Goal: Task Accomplishment & Management: Complete application form

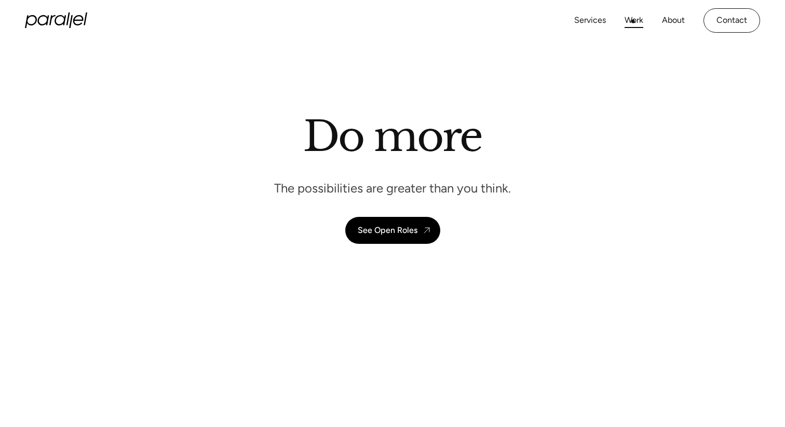
click at [631, 21] on link "Work" at bounding box center [633, 20] width 19 height 15
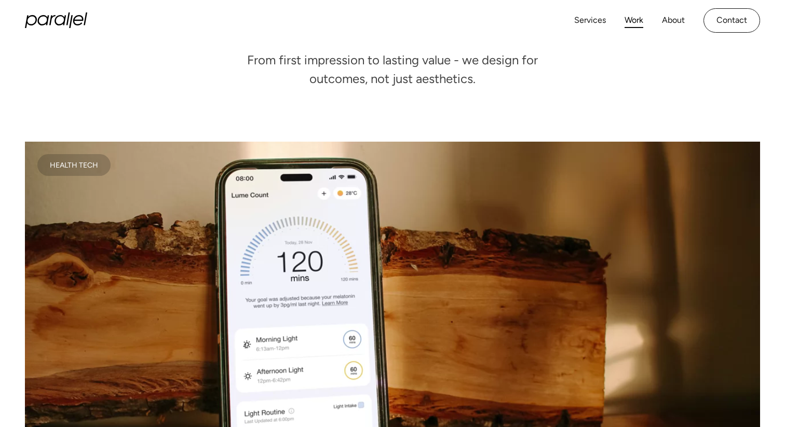
scroll to position [131, 0]
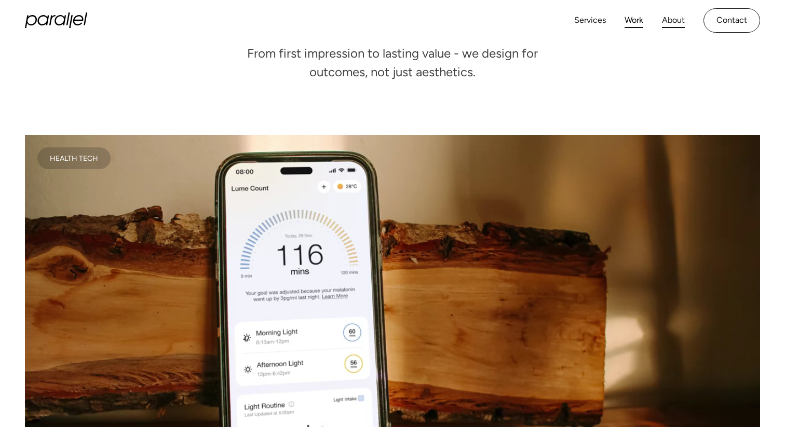
click at [665, 26] on link "About" at bounding box center [673, 20] width 23 height 15
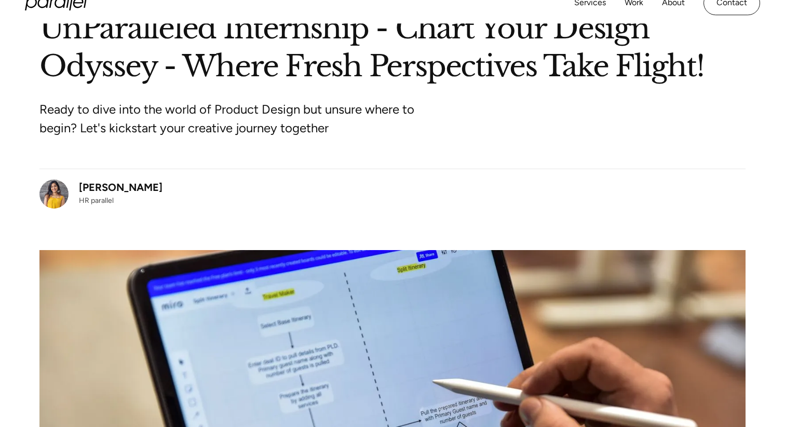
scroll to position [86, 0]
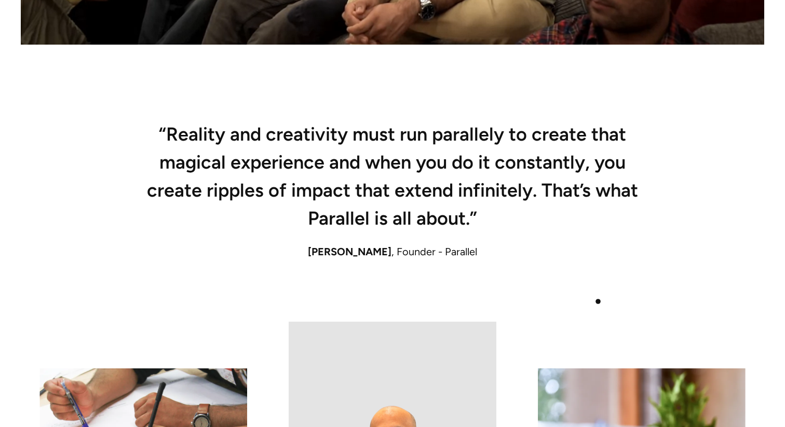
scroll to position [682, 0]
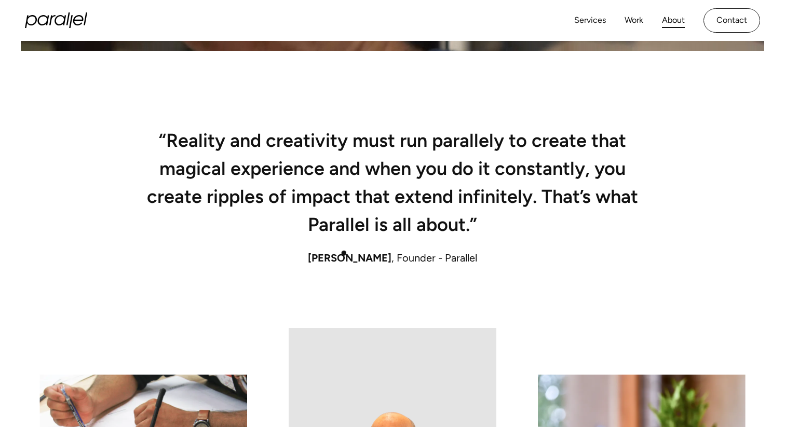
click at [346, 244] on div "“Reality and creativity must run parallely to create that magical experience an…" at bounding box center [392, 231] width 706 height 194
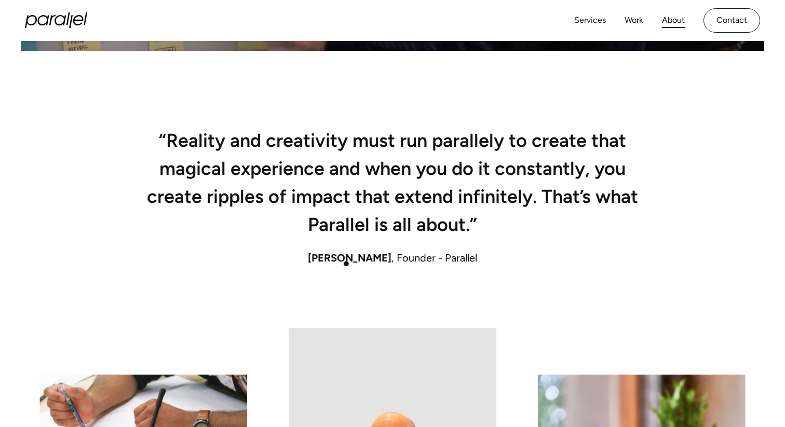
click at [346, 272] on div "“Reality and creativity must run parallely to create that magical experience an…" at bounding box center [392, 231] width 706 height 194
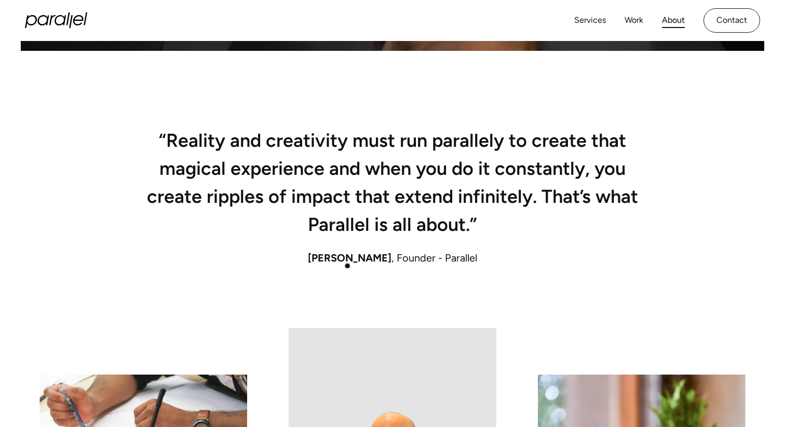
click at [349, 259] on span "[PERSON_NAME]" at bounding box center [350, 258] width 84 height 12
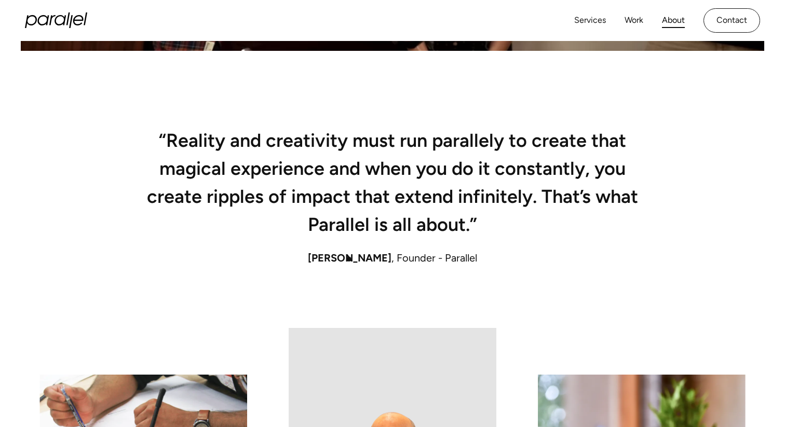
click at [349, 259] on span "[PERSON_NAME]" at bounding box center [350, 258] width 84 height 12
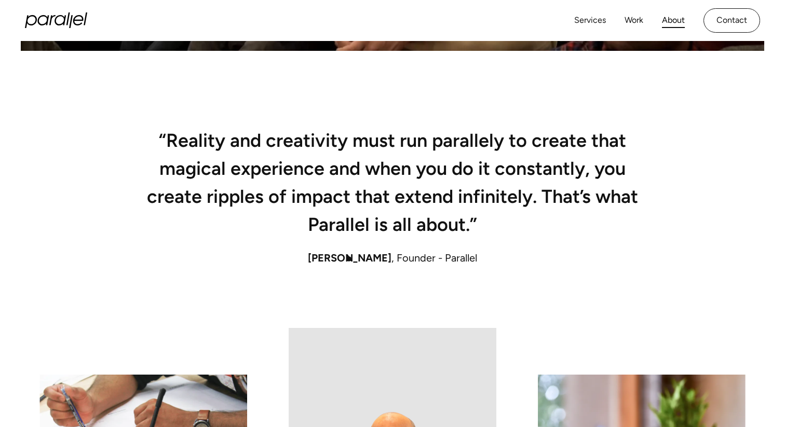
click at [349, 259] on span "[PERSON_NAME]" at bounding box center [350, 258] width 84 height 12
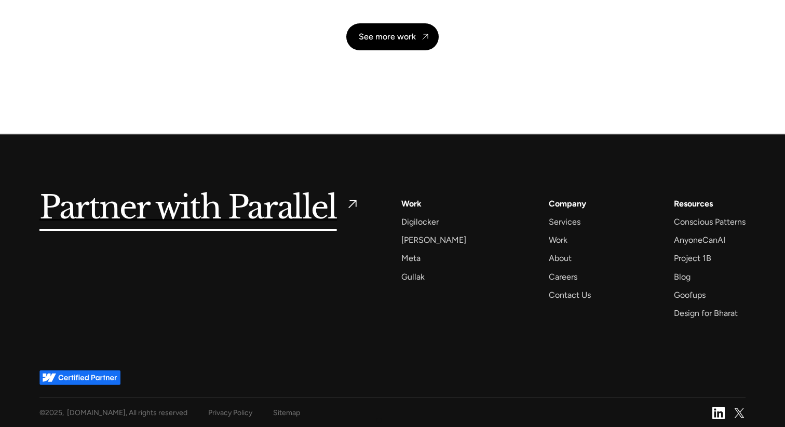
scroll to position [2464, 0]
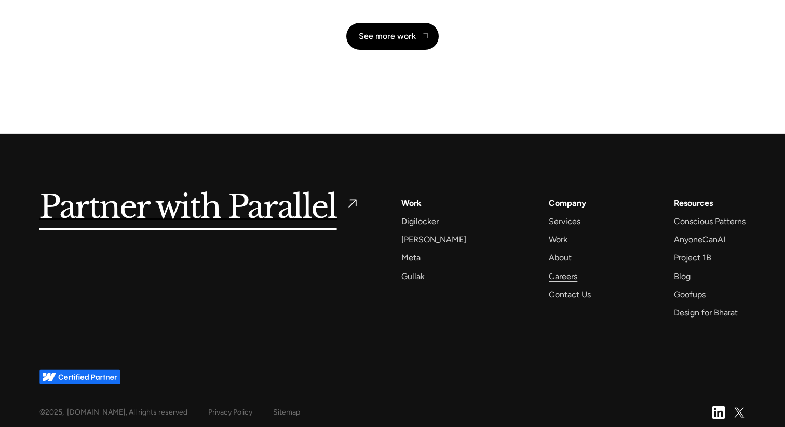
click at [554, 275] on div "Careers" at bounding box center [563, 276] width 29 height 14
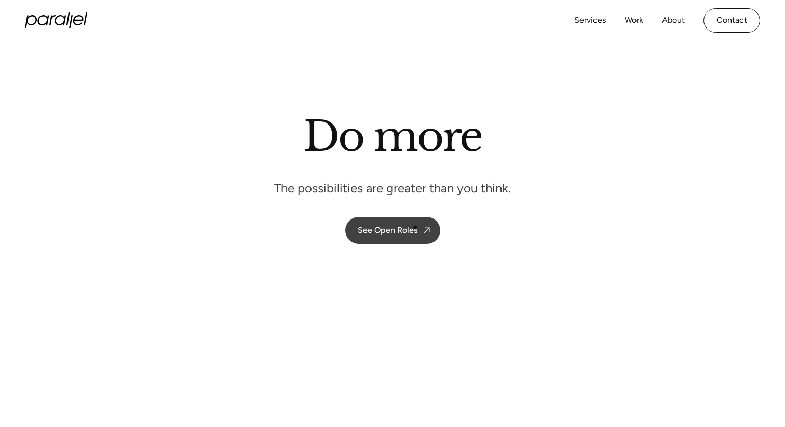
click at [416, 230] on div "See Open Roles" at bounding box center [388, 230] width 60 height 10
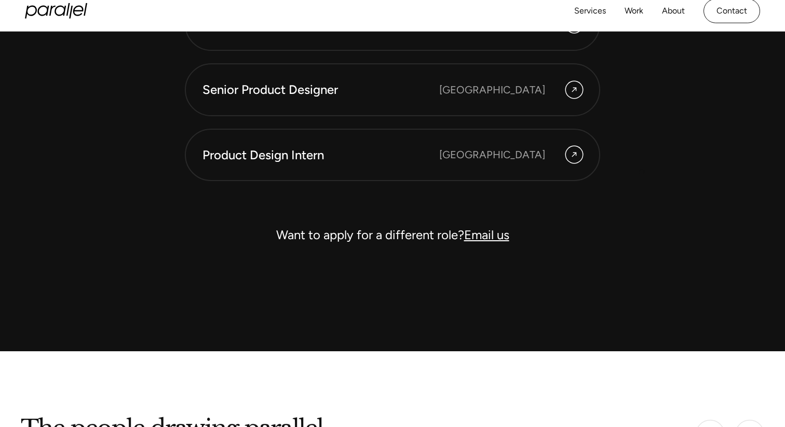
scroll to position [3034, 0]
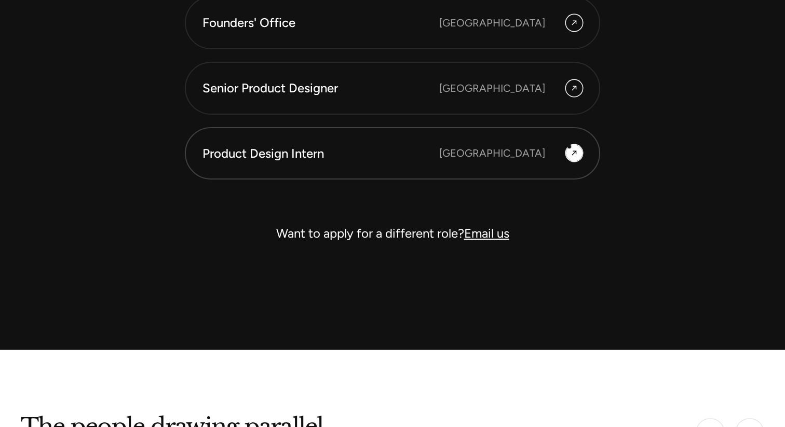
click at [569, 147] on div at bounding box center [574, 153] width 17 height 17
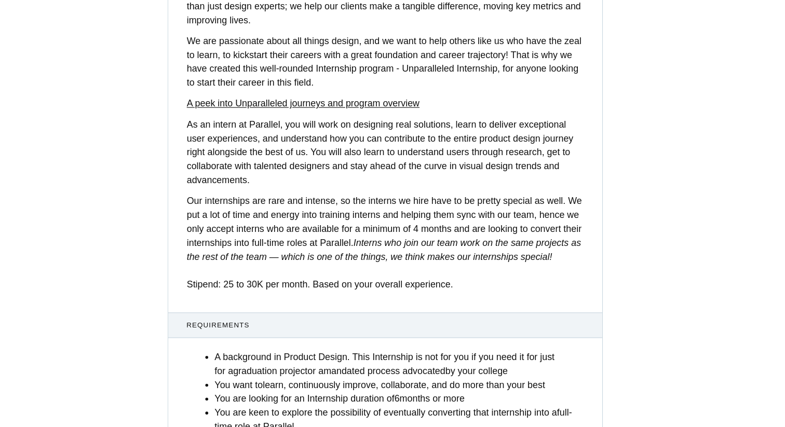
scroll to position [235, 0]
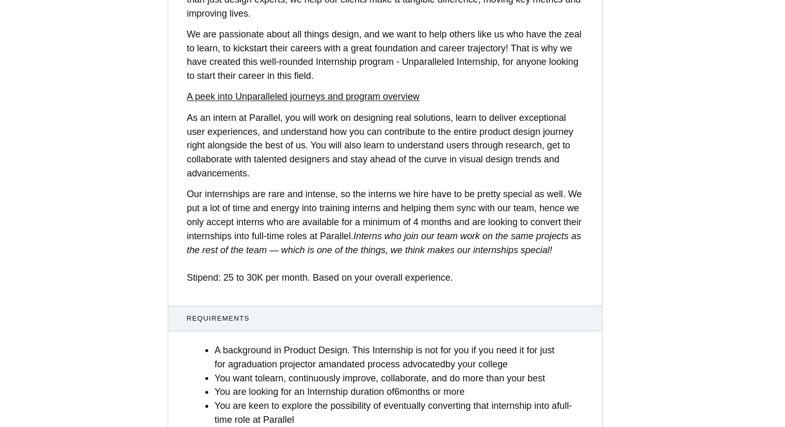
click at [453, 216] on p "Our internships are rare and intense, so the interns we hire have to be pretty …" at bounding box center [392, 224] width 355 height 87
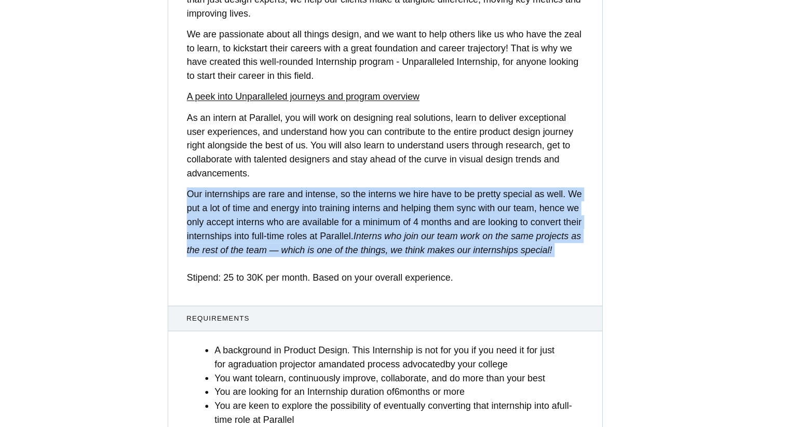
click at [453, 216] on p "Our internships are rare and intense, so the interns we hire have to be pretty …" at bounding box center [392, 224] width 355 height 87
click at [455, 221] on em "Interns who join our team work on the same projects as the rest of the team — w…" at bounding box center [391, 230] width 352 height 21
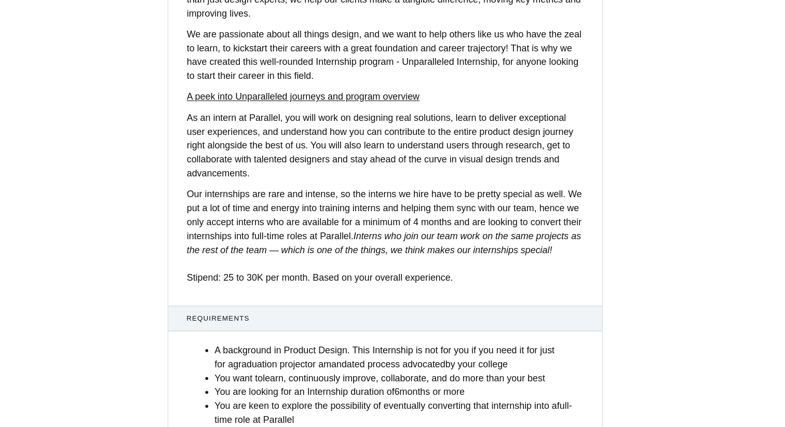
click at [455, 221] on em "Interns who join our team work on the same projects as the rest of the team — w…" at bounding box center [391, 230] width 352 height 21
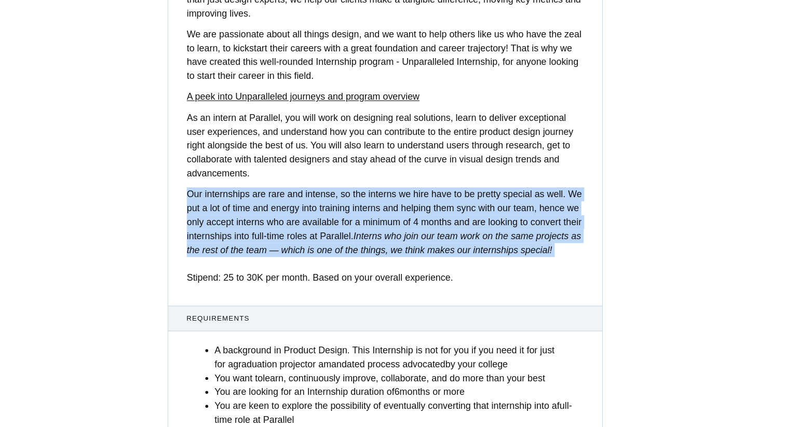
click at [456, 225] on em "Interns who join our team work on the same projects as the rest of the team — w…" at bounding box center [391, 230] width 352 height 21
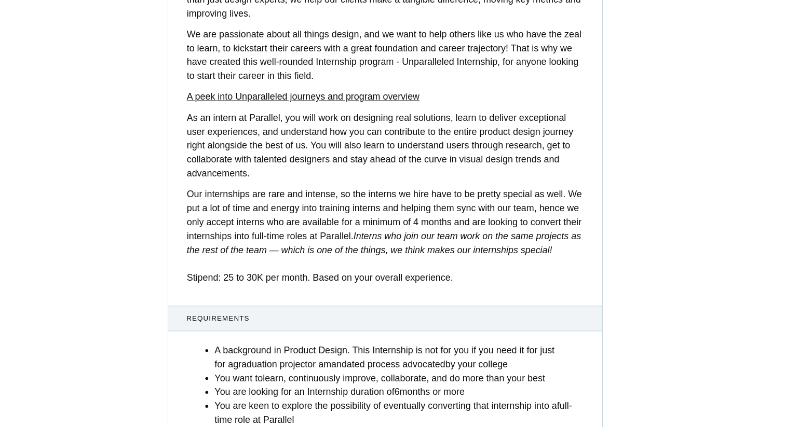
click at [456, 225] on em "Interns who join our team work on the same projects as the rest of the team — w…" at bounding box center [391, 230] width 352 height 21
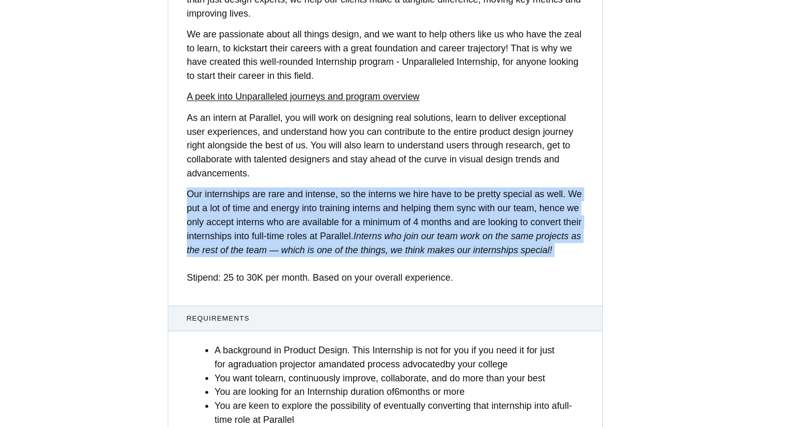
click at [463, 242] on p "Our internships are rare and intense, so the interns we hire have to be pretty …" at bounding box center [392, 224] width 355 height 87
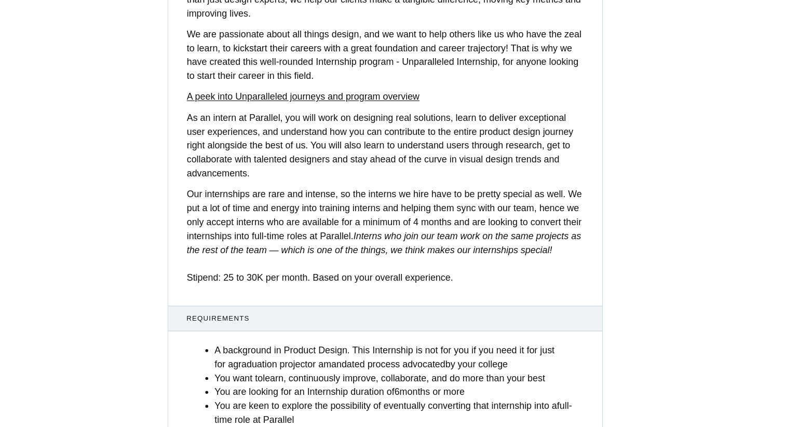
click at [463, 242] on p "Our internships are rare and intense, so the interns we hire have to be pretty …" at bounding box center [392, 224] width 355 height 87
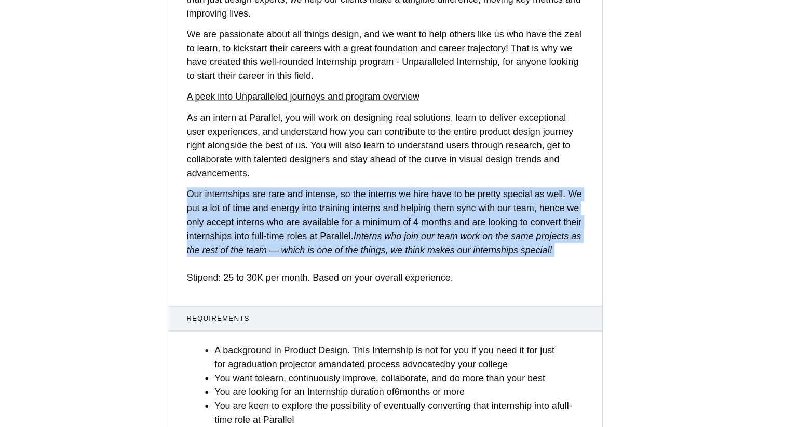
click at [463, 242] on p "Our internships are rare and intense, so the interns we hire have to be pretty …" at bounding box center [392, 224] width 355 height 87
click at [464, 258] on p "Our internships are rare and intense, so the interns we hire have to be pretty …" at bounding box center [392, 224] width 355 height 87
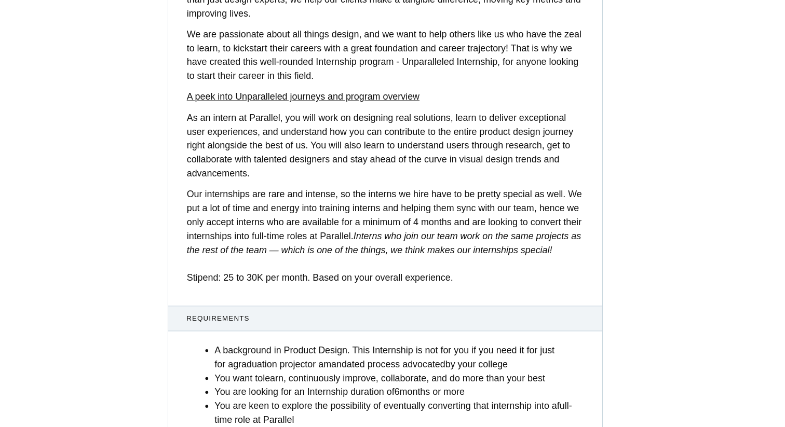
click at [464, 258] on p "Our internships are rare and intense, so the interns we hire have to be pretty …" at bounding box center [392, 224] width 355 height 87
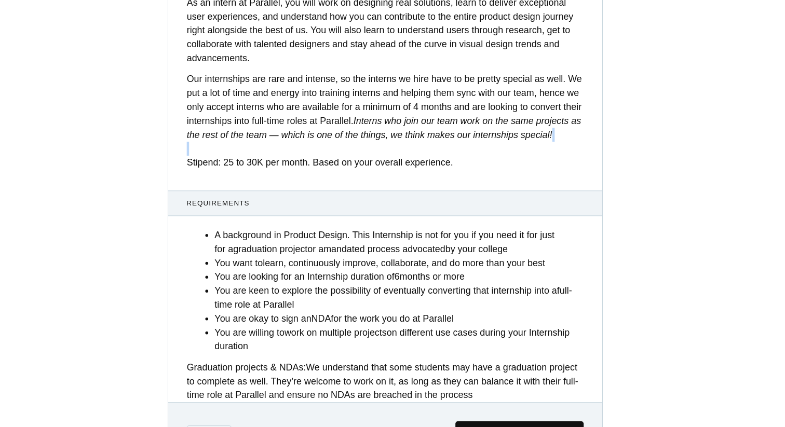
scroll to position [340, 0]
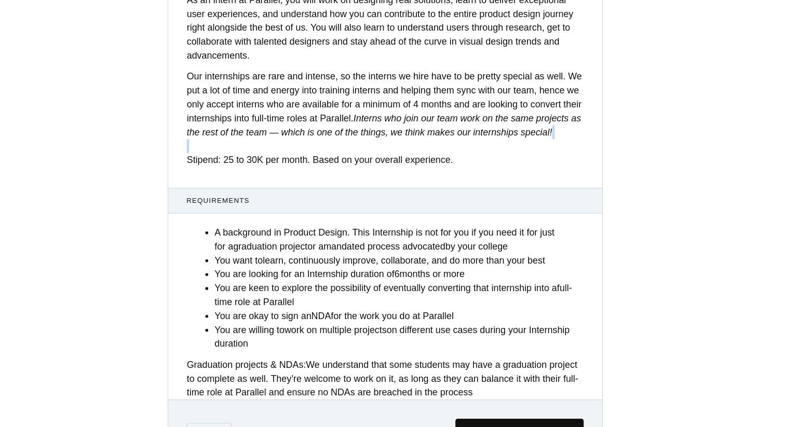
click at [446, 238] on strong "process advocated" at bounding box center [411, 233] width 70 height 9
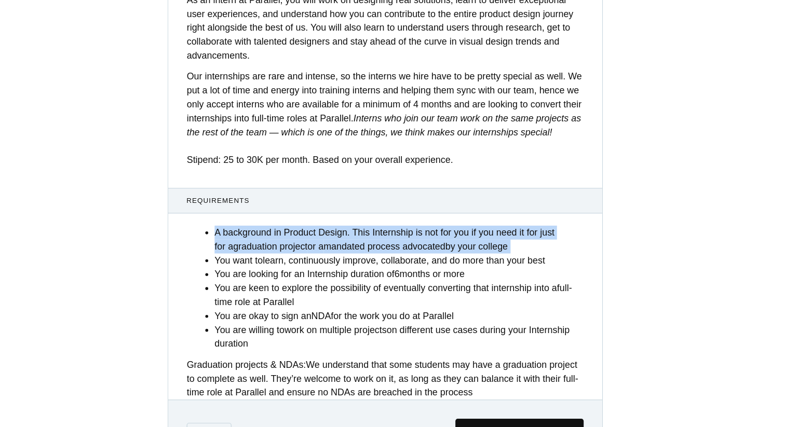
click at [454, 240] on li "A background in Product Design. This Internship is not for you if you need it f…" at bounding box center [405, 227] width 330 height 25
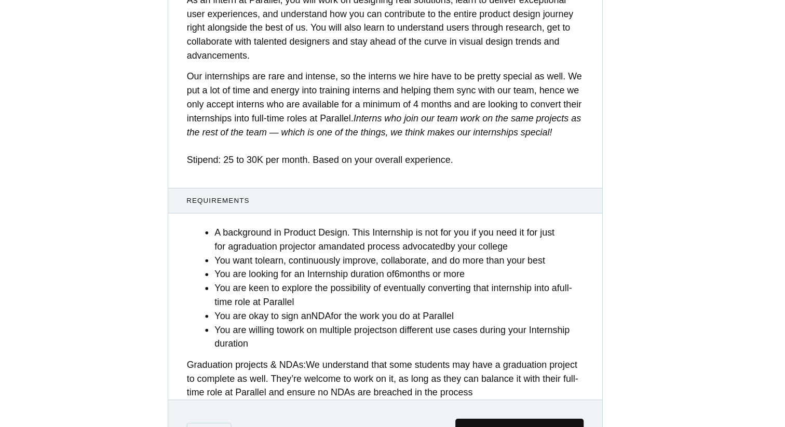
click at [454, 240] on li "A background in Product Design. This Internship is not for you if you need it f…" at bounding box center [405, 227] width 330 height 25
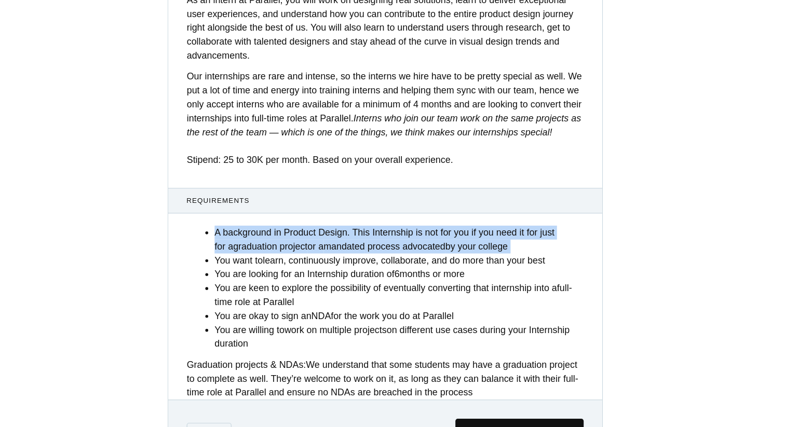
click at [454, 240] on li "A background in Product Design. This Internship is not for you if you need it f…" at bounding box center [405, 227] width 330 height 25
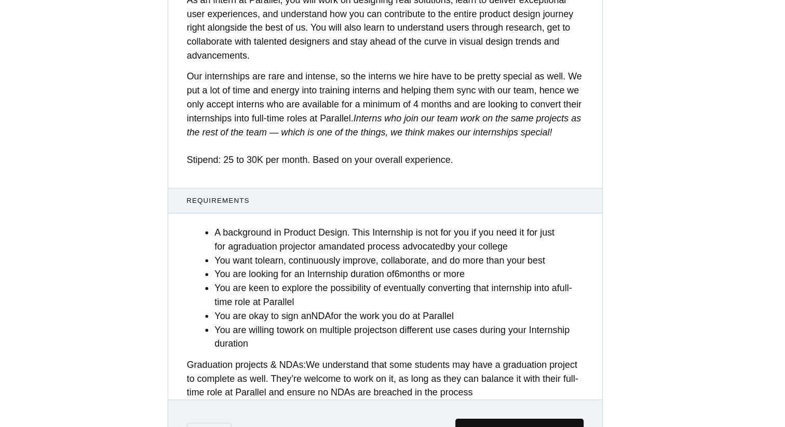
click at [454, 240] on li "A background in Product Design. This Internship is not for you if you need it f…" at bounding box center [405, 227] width 330 height 25
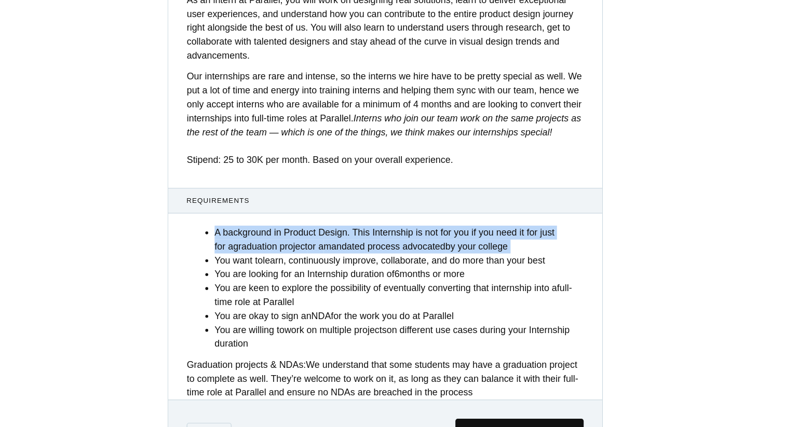
click at [454, 240] on li "A background in Product Design. This Internship is not for you if you need it f…" at bounding box center [405, 227] width 330 height 25
click at [450, 238] on li "A background in Product Design. This Internship is not for you if you need it f…" at bounding box center [405, 227] width 330 height 25
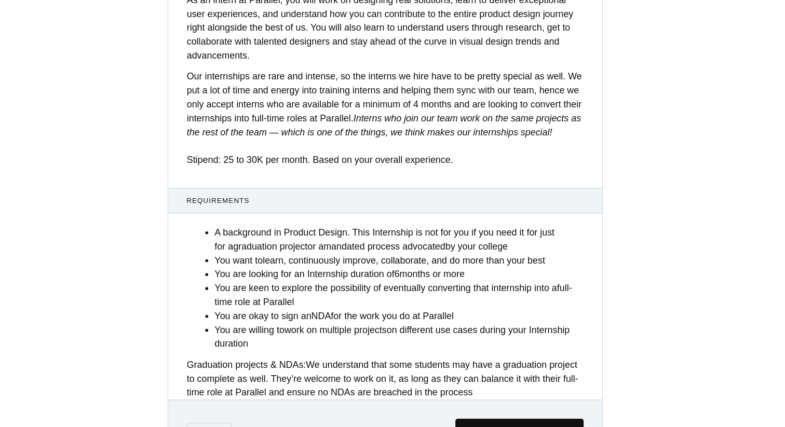
click at [450, 238] on li "A background in Product Design. This Internship is not for you if you need it f…" at bounding box center [405, 227] width 330 height 25
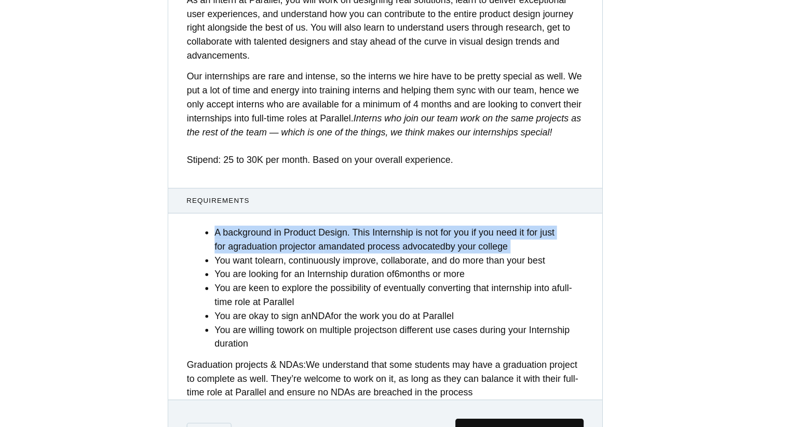
click at [450, 238] on li "A background in Product Design. This Internship is not for you if you need it f…" at bounding box center [405, 227] width 330 height 25
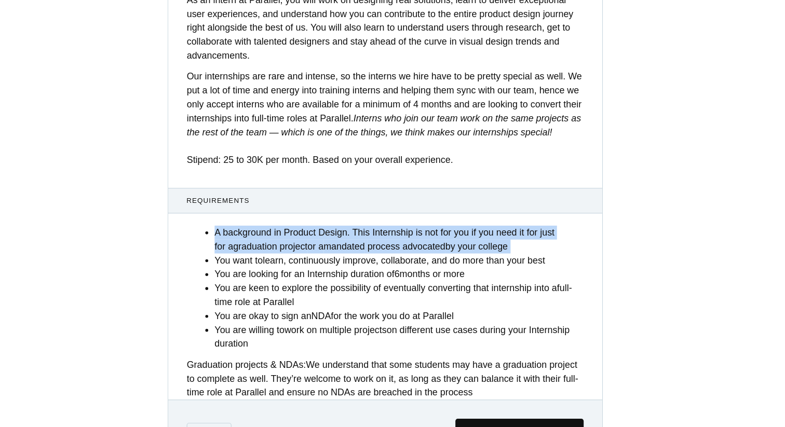
click at [450, 238] on li "A background in Product Design. This Internship is not for you if you need it f…" at bounding box center [405, 227] width 330 height 25
click at [440, 252] on li "You want to learn, continuously improve, collaborate, and do more than your best" at bounding box center [405, 246] width 330 height 12
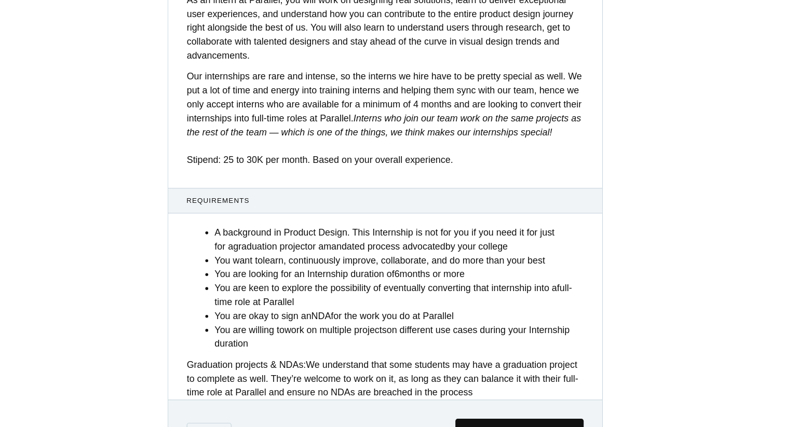
click at [440, 252] on li "You want to learn, continuously improve, collaborate, and do more than your best" at bounding box center [405, 246] width 330 height 12
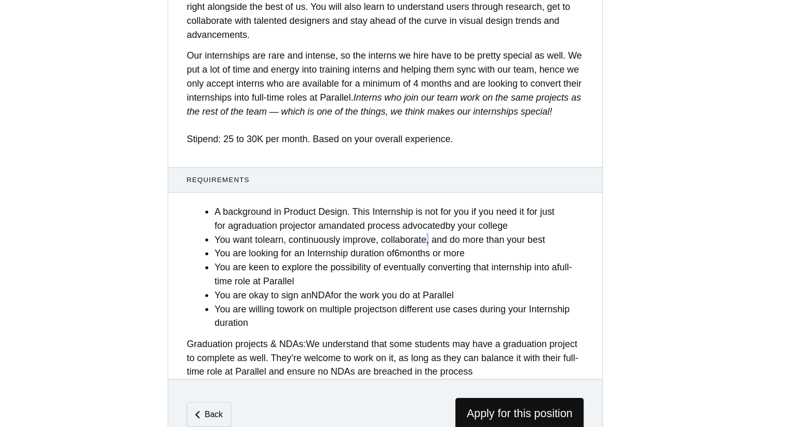
scroll to position [375, 0]
click at [442, 276] on li "You are okay to sign an NDA for the work you do at Parallel" at bounding box center [405, 277] width 330 height 12
click at [442, 281] on li "You are okay to sign an NDA for the work you do at Parallel" at bounding box center [405, 277] width 330 height 12
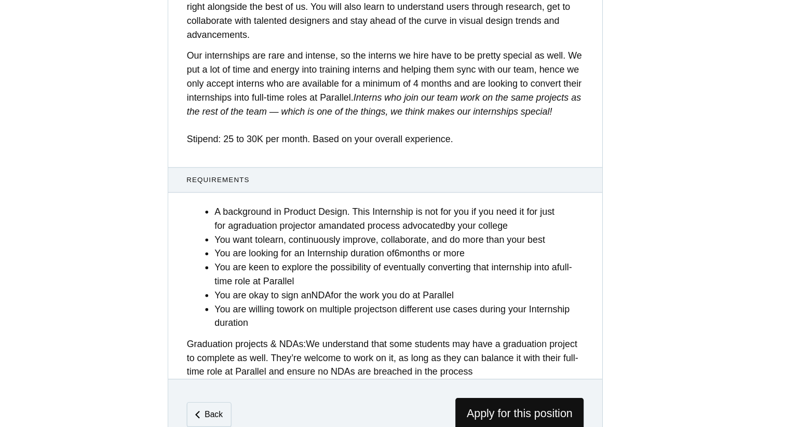
click at [442, 281] on li "You are okay to sign an NDA for the work you do at Parallel" at bounding box center [405, 277] width 330 height 12
click at [443, 283] on li "You are willing to work on multiple projects on different use cases during your…" at bounding box center [405, 295] width 330 height 25
click at [434, 257] on li "You are keen to explore the possibility of eventually converting that internshi…" at bounding box center [405, 258] width 330 height 25
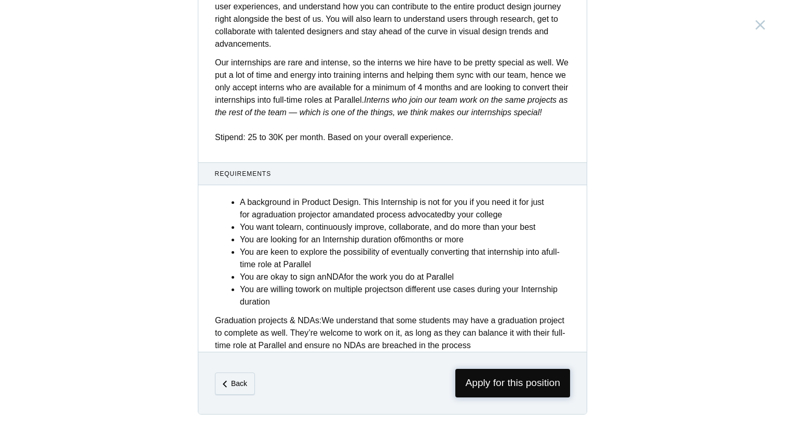
click at [501, 376] on span "Apply for this position" at bounding box center [512, 383] width 115 height 29
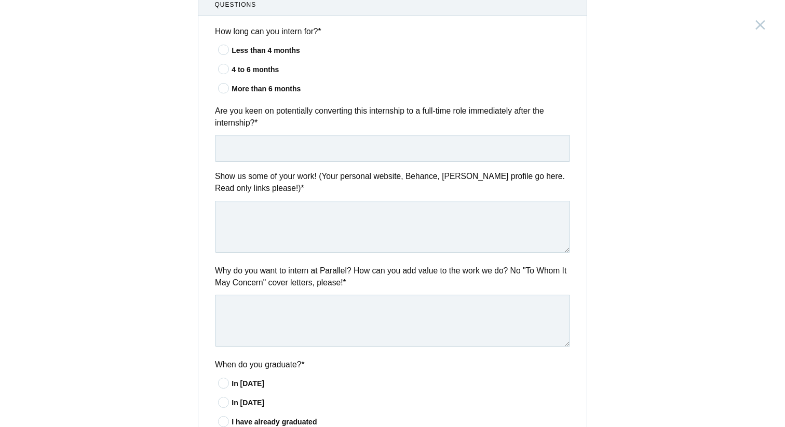
scroll to position [274, 0]
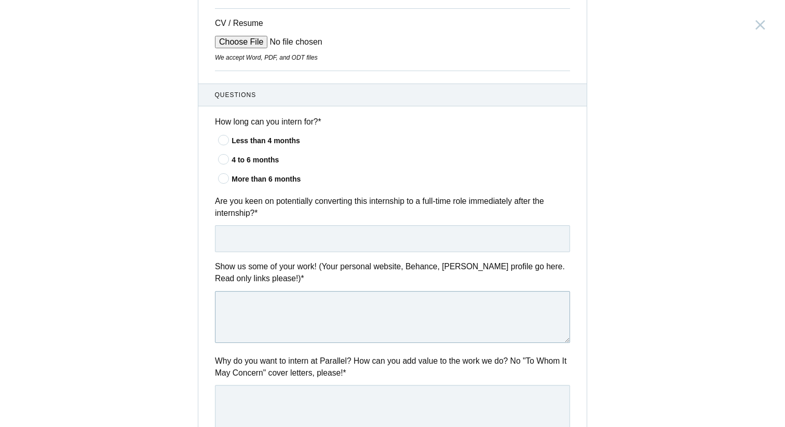
click at [459, 320] on textarea at bounding box center [392, 317] width 355 height 52
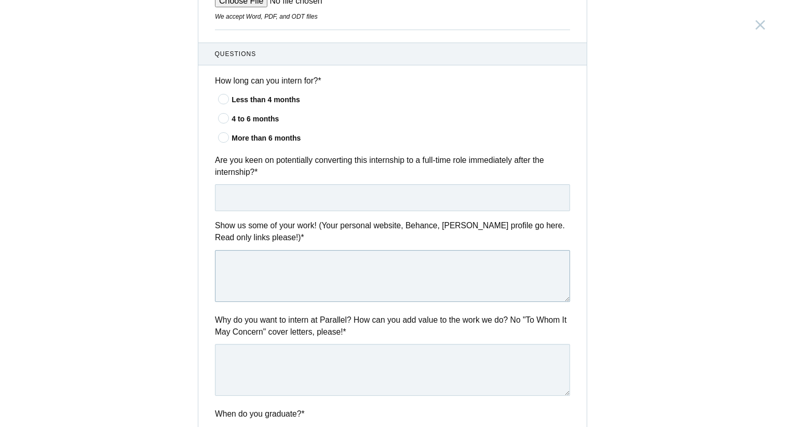
scroll to position [322, 0]
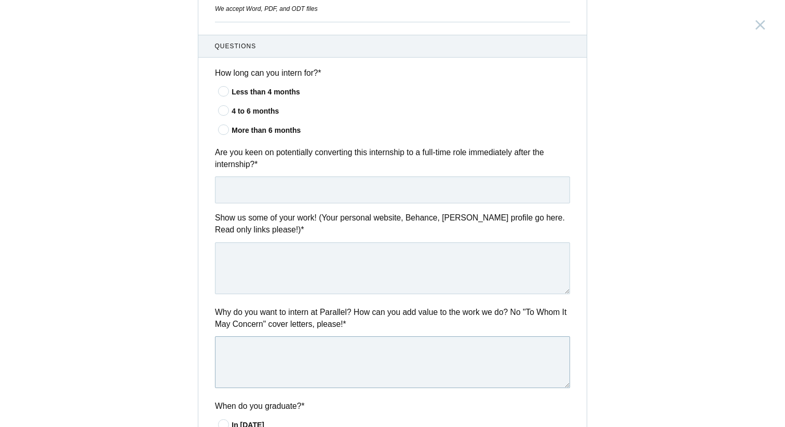
click at [463, 348] on textarea at bounding box center [392, 362] width 355 height 52
click at [442, 279] on textarea at bounding box center [392, 268] width 355 height 52
click at [400, 207] on div "Questions How long can you intern for? * Less than 4 months 4 to 6 months More …" at bounding box center [392, 419] width 388 height 768
click at [398, 199] on input "text" at bounding box center [392, 189] width 355 height 27
click at [406, 239] on div "Show us some of your work! (Your personal website, Behance, Dribbble profile go…" at bounding box center [392, 255] width 388 height 86
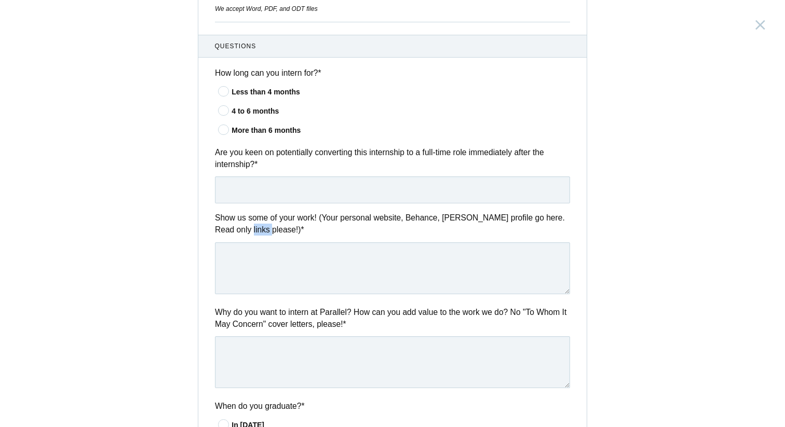
drag, startPoint x: 248, startPoint y: 231, endPoint x: 270, endPoint y: 238, distance: 23.3
click at [270, 236] on label "Show us some of your work! (Your personal website, Behance, Dribbble profile go…" at bounding box center [392, 224] width 355 height 24
drag, startPoint x: 233, startPoint y: 228, endPoint x: 196, endPoint y: 232, distance: 37.5
click at [196, 232] on div "Product Design Intern India, Bangalore Submitting form failed, try again. Retry…" at bounding box center [392, 213] width 785 height 427
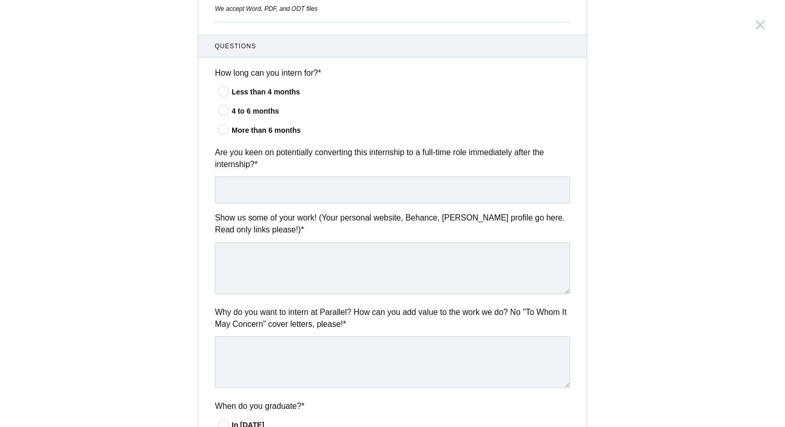
click at [228, 228] on label "Show us some of your work! (Your personal website, Behance, Dribbble profile go…" at bounding box center [392, 224] width 355 height 24
drag, startPoint x: 209, startPoint y: 226, endPoint x: 311, endPoint y: 256, distance: 105.9
click at [312, 256] on div "Show us some of your work! (Your personal website, Behance, Dribbble profile go…" at bounding box center [392, 255] width 388 height 86
click at [476, 215] on label "Show us some of your work! (Your personal website, Behance, Dribbble profile go…" at bounding box center [392, 224] width 355 height 24
click at [475, 217] on label "Show us some of your work! (Your personal website, Behance, Dribbble profile go…" at bounding box center [392, 224] width 355 height 24
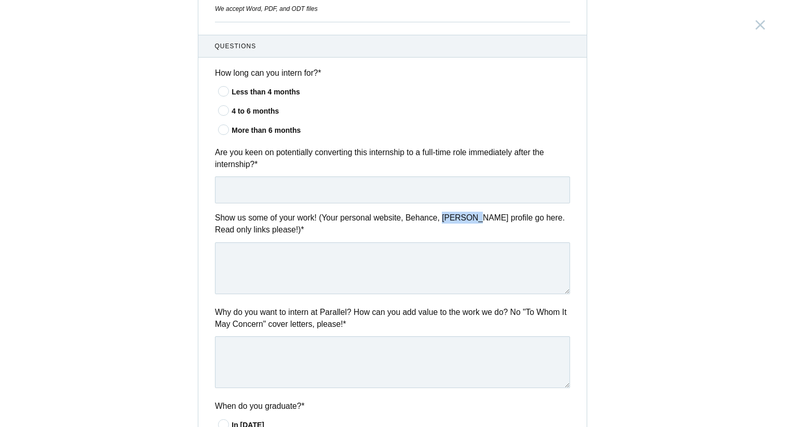
click at [475, 217] on label "Show us some of your work! (Your personal website, Behance, Dribbble profile go…" at bounding box center [392, 224] width 355 height 24
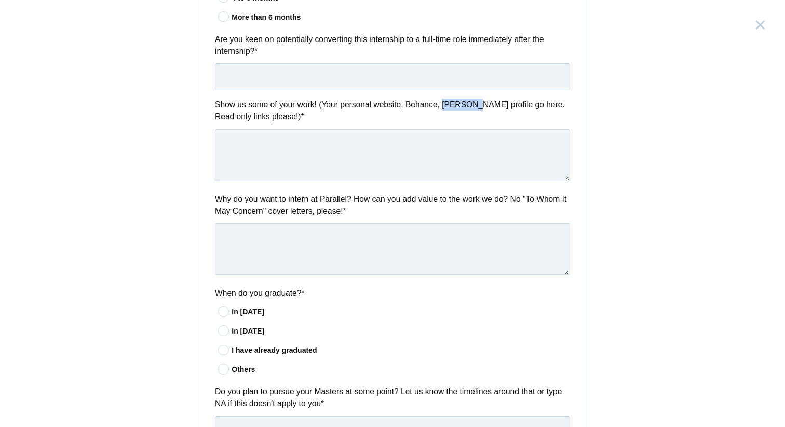
scroll to position [426, 0]
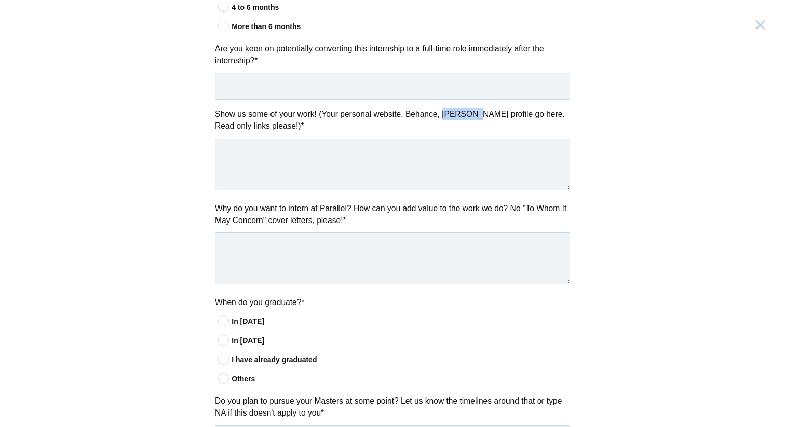
click at [473, 112] on label "Show us some of your work! (Your personal website, Behance, Dribbble profile go…" at bounding box center [392, 120] width 355 height 24
click at [442, 108] on div "Questions How long can you intern for? * Less than 4 months 4 to 6 months More …" at bounding box center [392, 315] width 388 height 768
click at [421, 120] on label "Show us some of your work! (Your personal website, Behance, Dribbble profile go…" at bounding box center [392, 120] width 355 height 24
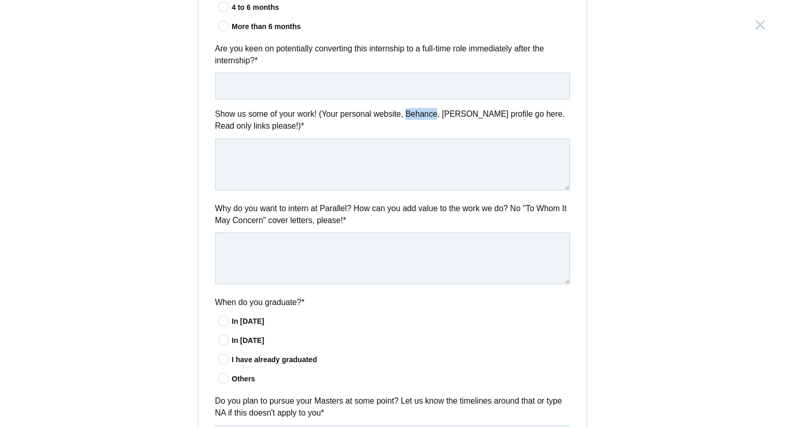
copy label "Behance"
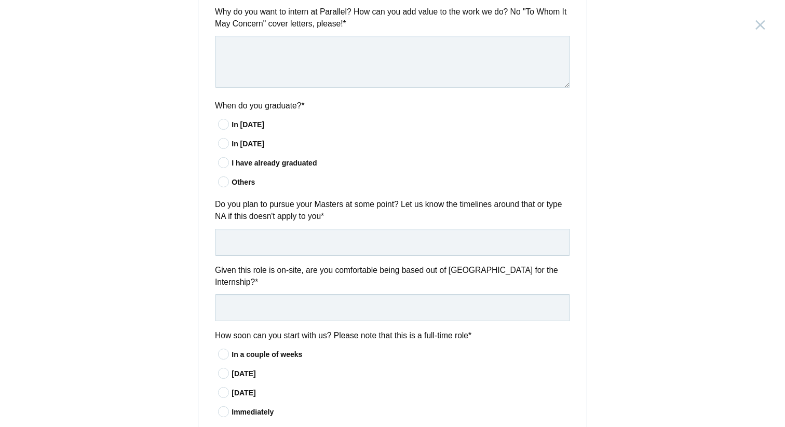
scroll to position [624, 0]
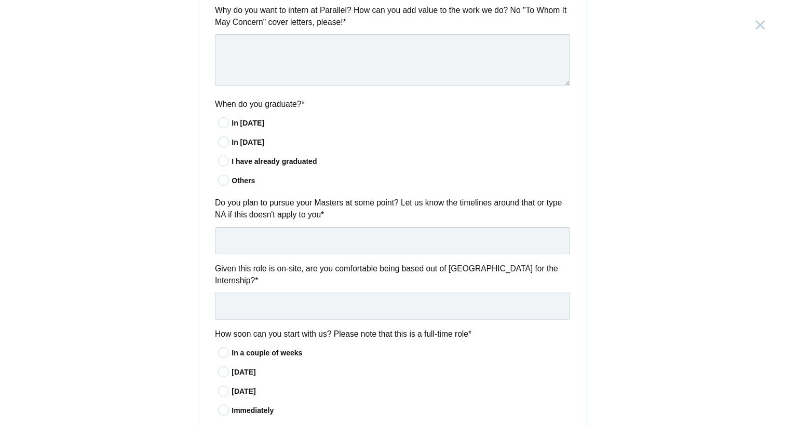
click at [422, 281] on label "Given this role is on-site, are you comfortable being based out of Bangalore fo…" at bounding box center [392, 275] width 355 height 24
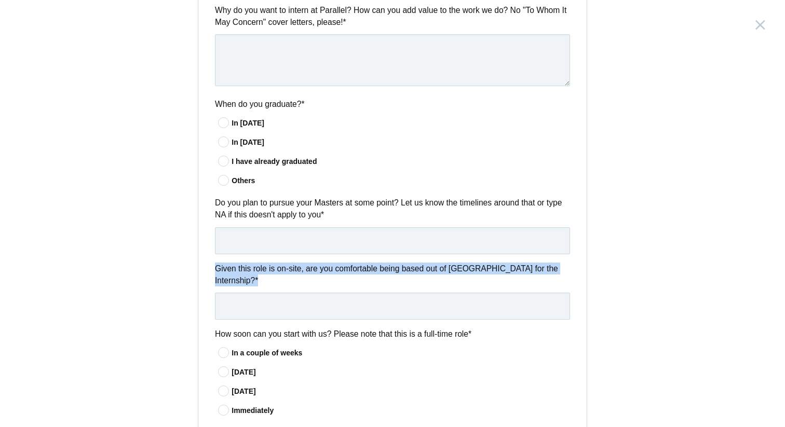
click at [422, 272] on label "Given this role is on-site, are you comfortable being based out of Bangalore fo…" at bounding box center [392, 275] width 355 height 24
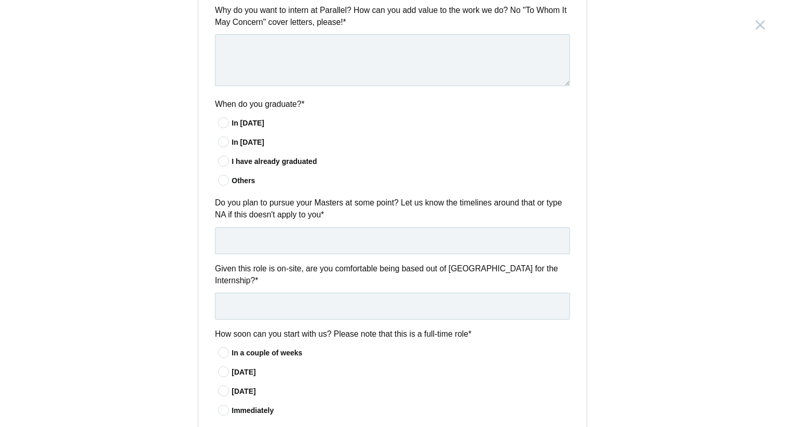
click at [422, 272] on label "Given this role is on-site, are you comfortable being based out of Bangalore fo…" at bounding box center [392, 275] width 355 height 24
click at [422, 314] on input "text" at bounding box center [392, 306] width 355 height 27
click at [431, 259] on div "Questions How long can you intern for? * Less than 4 months 4 to 6 months More …" at bounding box center [392, 117] width 388 height 768
click at [434, 235] on input "text" at bounding box center [392, 240] width 355 height 27
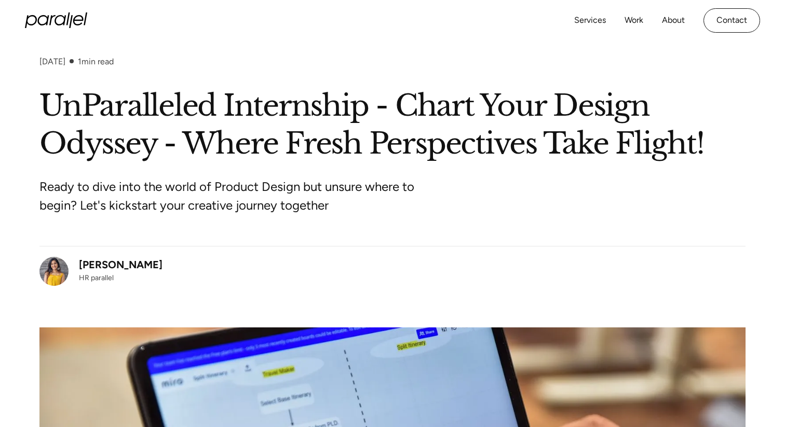
scroll to position [28, 0]
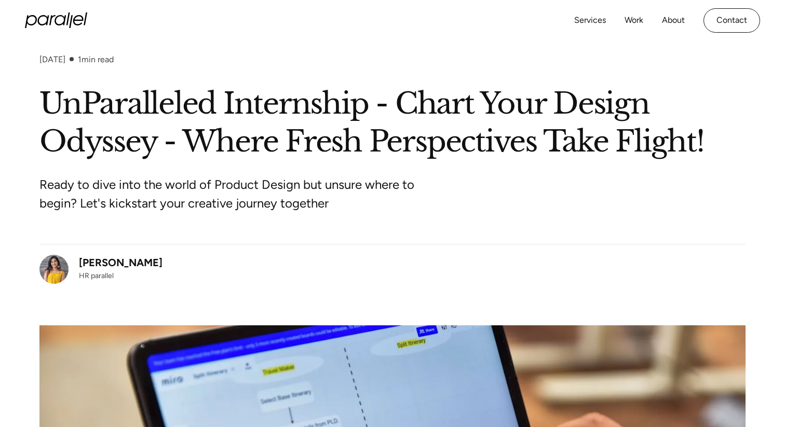
click at [666, 153] on h1 "UnParalleled Internship - Chart Your Design Odyssey - Where Fresh Perspectives …" at bounding box center [392, 123] width 706 height 76
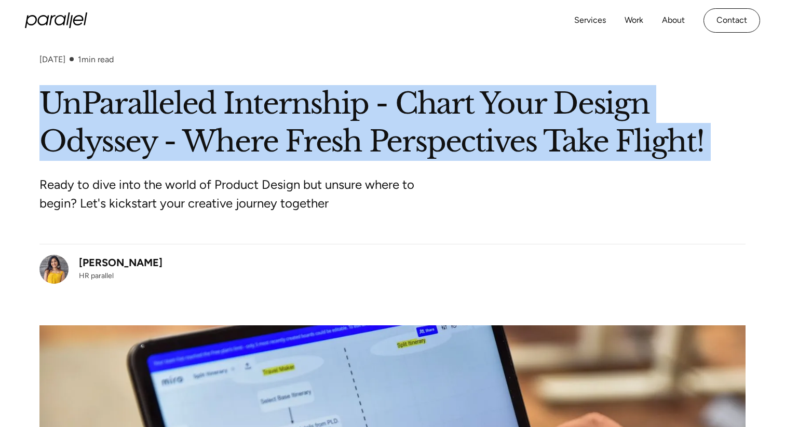
click at [666, 160] on h1 "UnParalleled Internship - Chart Your Design Odyssey - Where Fresh Perspectives …" at bounding box center [392, 123] width 706 height 76
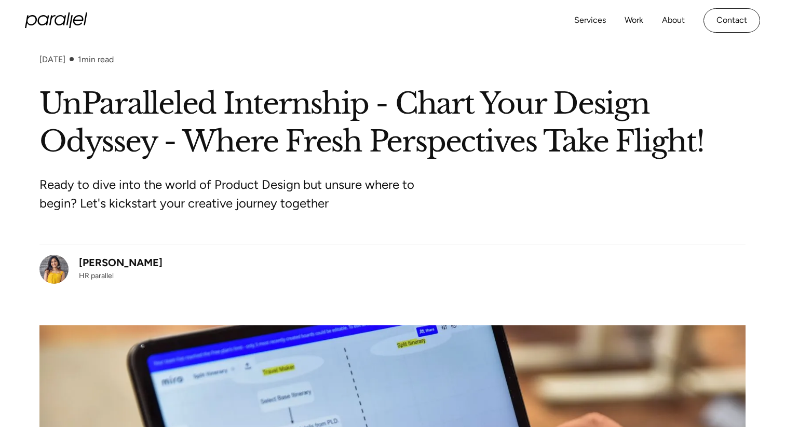
click at [666, 160] on h1 "UnParalleled Internship - Chart Your Design Odyssey - Where Fresh Perspectives …" at bounding box center [392, 123] width 706 height 76
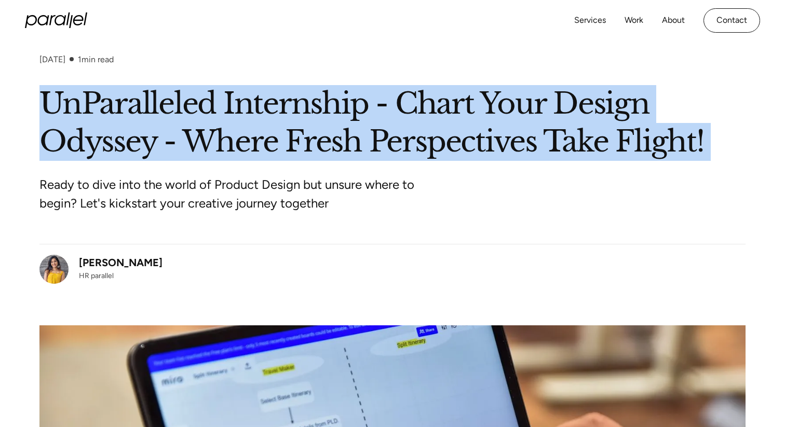
click at [666, 160] on h1 "UnParalleled Internship - Chart Your Design Odyssey - Where Fresh Perspectives …" at bounding box center [392, 123] width 706 height 76
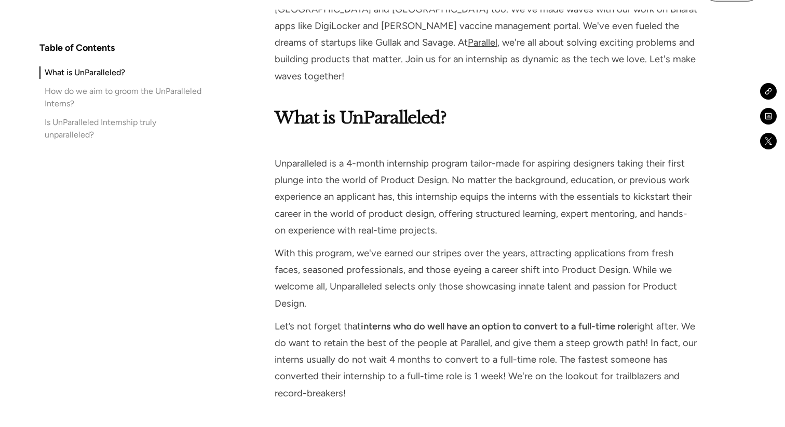
scroll to position [764, 0]
click at [654, 204] on p "‍ ‍ Unparalleled is a 4-month internship program tailor-made for aspiring desig…" at bounding box center [486, 188] width 422 height 100
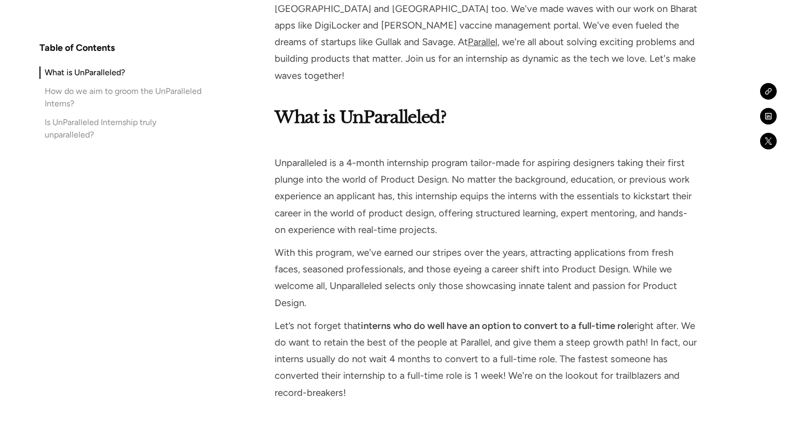
click at [654, 204] on p "‍ ‍ Unparalleled is a 4-month internship program tailor-made for aspiring desig…" at bounding box center [486, 188] width 422 height 100
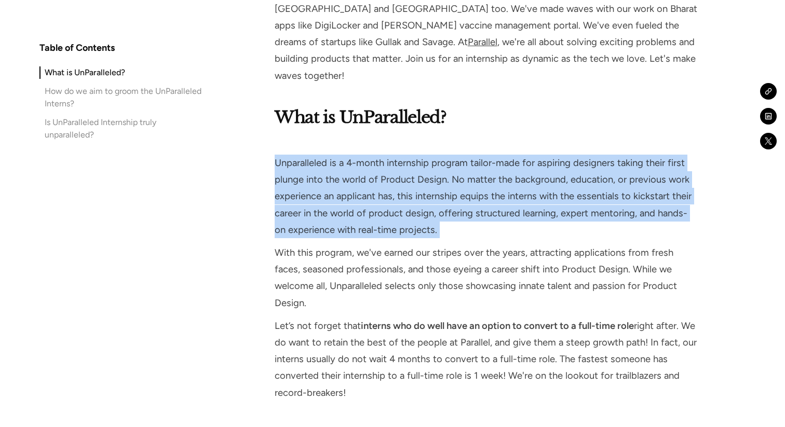
click at [654, 196] on p "‍ ‍ Unparalleled is a 4-month internship program tailor-made for aspiring desig…" at bounding box center [486, 188] width 422 height 100
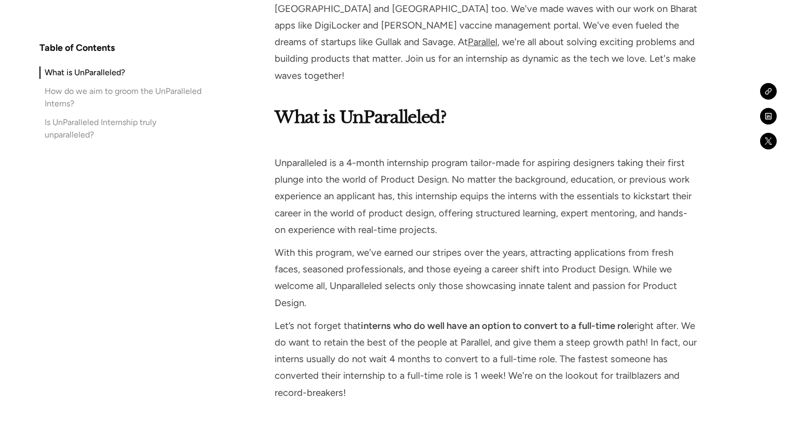
click at [654, 196] on p "‍ ‍ Unparalleled is a 4-month internship program tailor-made for aspiring desig…" at bounding box center [486, 188] width 422 height 100
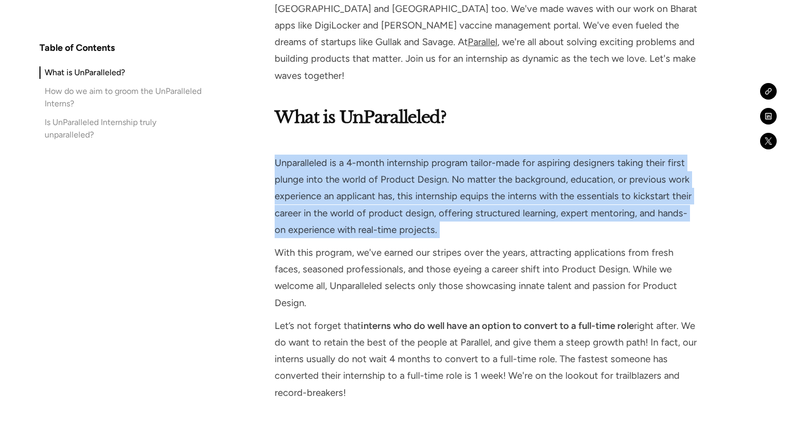
click at [654, 194] on p "‍ ‍ Unparalleled is a 4-month internship program tailor-made for aspiring desig…" at bounding box center [486, 188] width 422 height 100
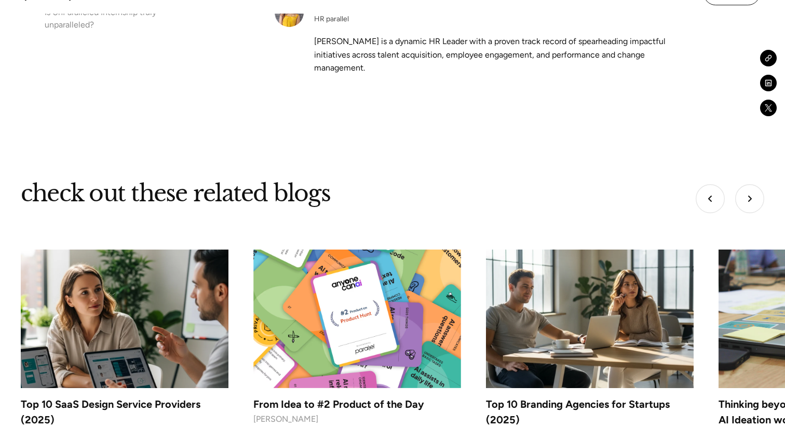
scroll to position [4058, 0]
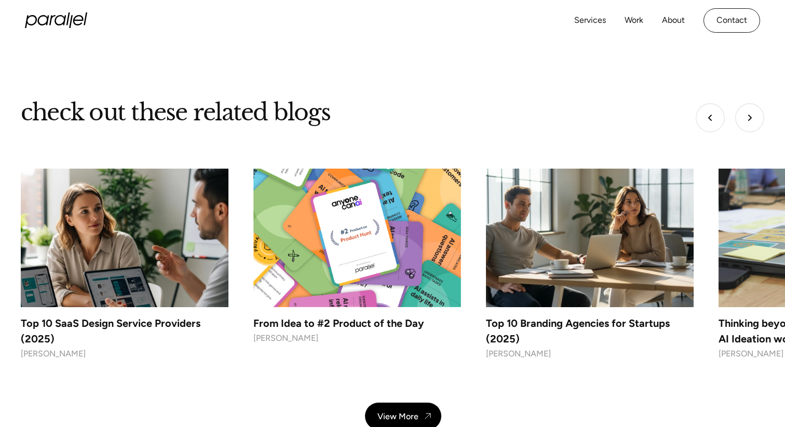
click at [565, 316] on h4 "Top 10 Branding Agencies for Startups (2025)" at bounding box center [590, 331] width 208 height 31
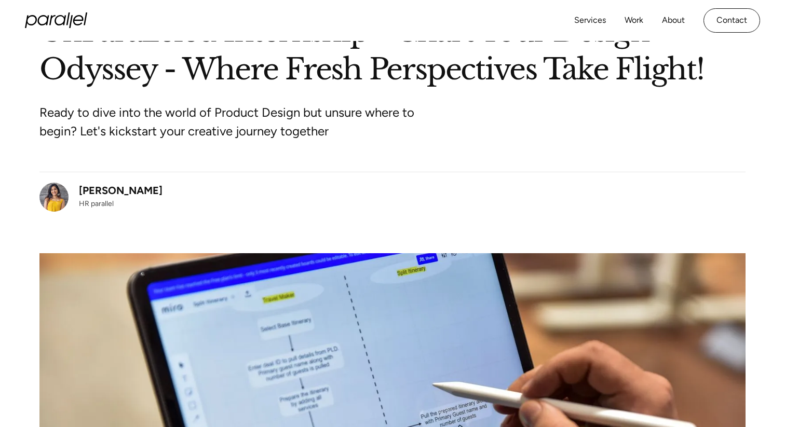
scroll to position [0, 0]
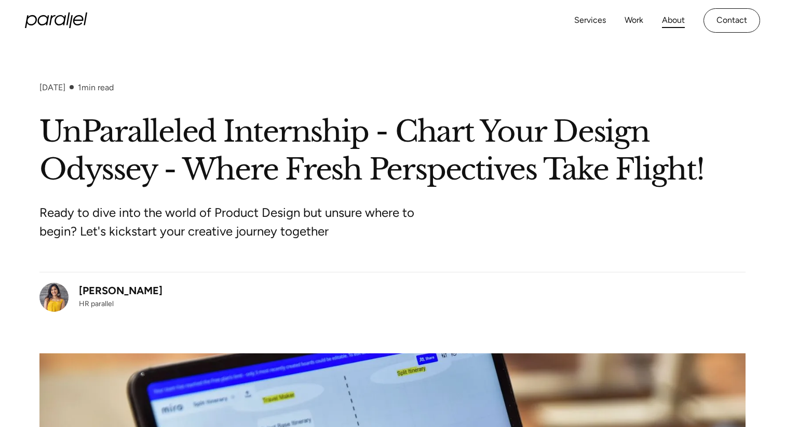
click at [671, 18] on link "About" at bounding box center [673, 20] width 23 height 15
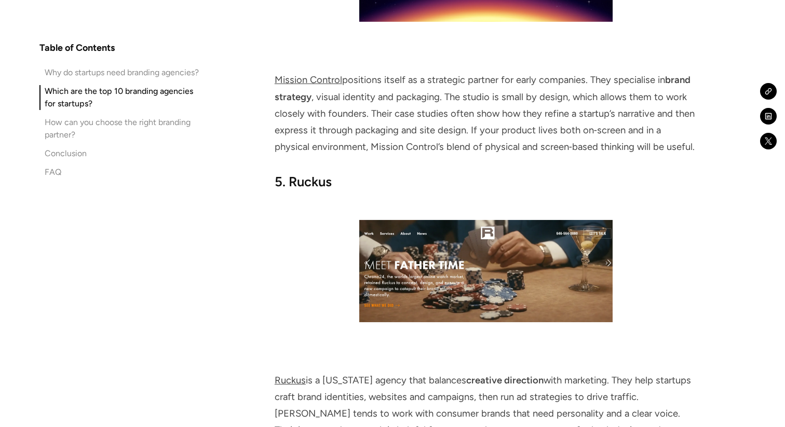
scroll to position [3671, 0]
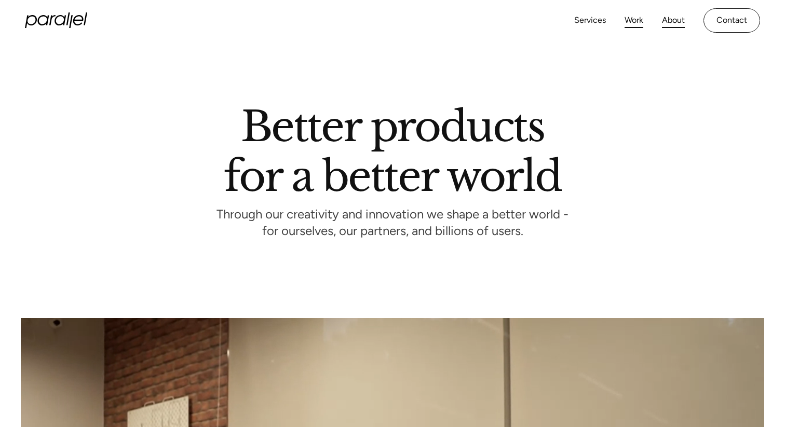
click at [632, 22] on link "Work" at bounding box center [633, 20] width 19 height 15
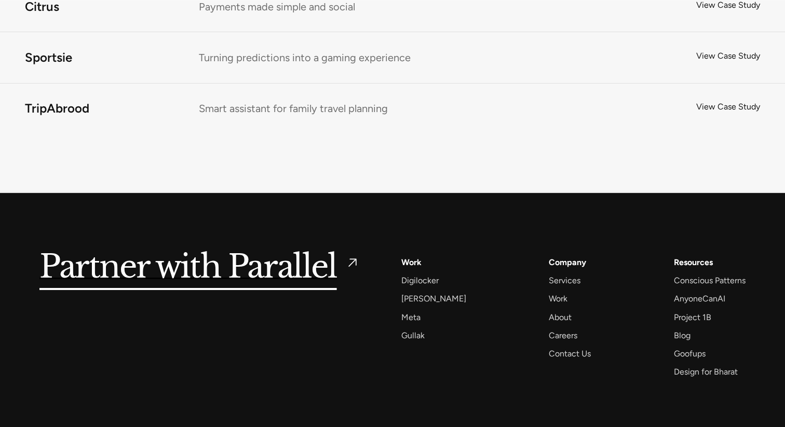
scroll to position [6893, 0]
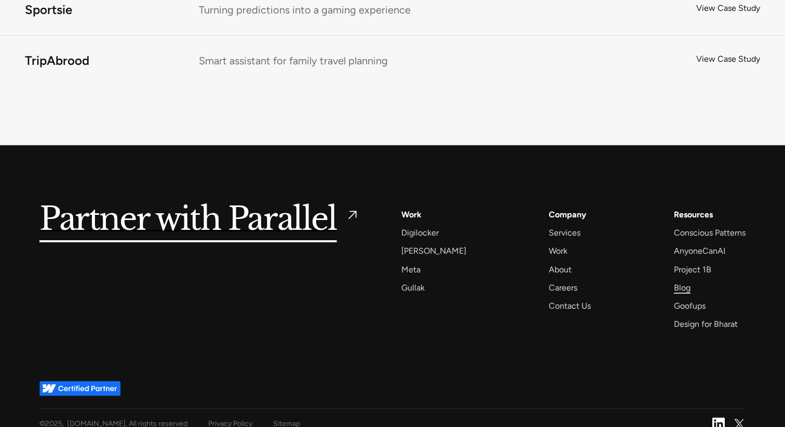
click at [687, 281] on div "Blog" at bounding box center [682, 288] width 17 height 14
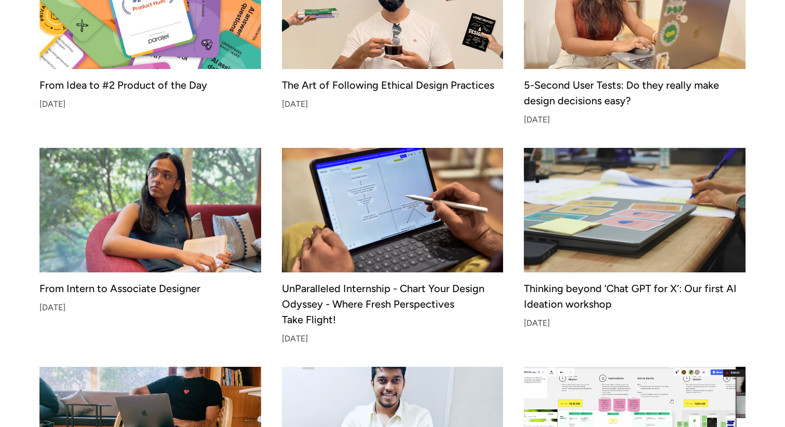
scroll to position [801, 0]
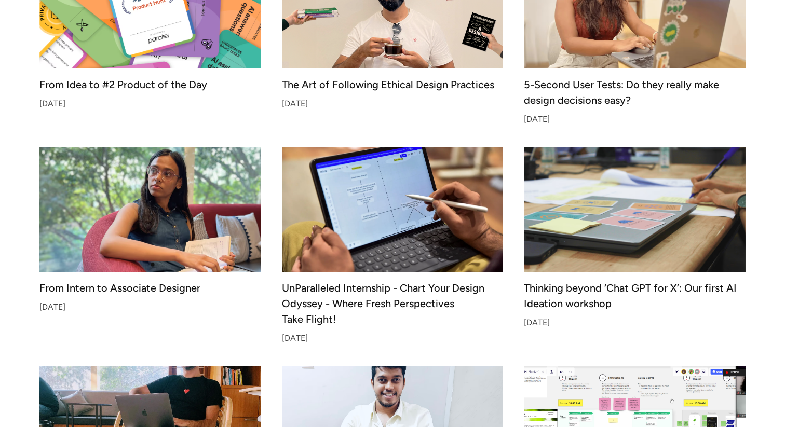
click at [153, 255] on img at bounding box center [150, 209] width 233 height 131
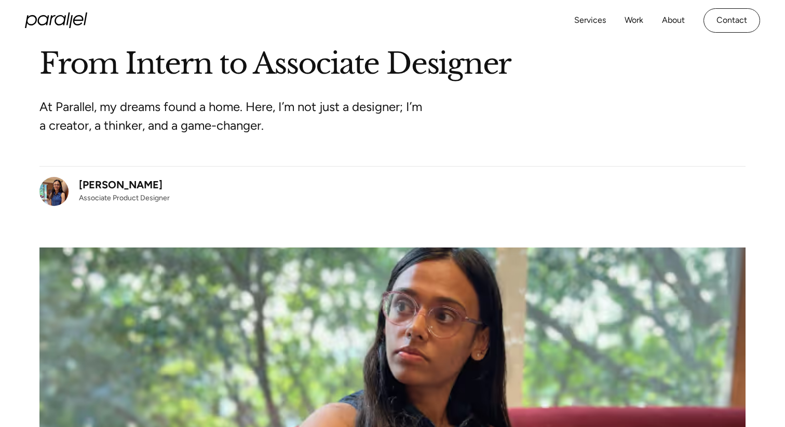
scroll to position [71, 0]
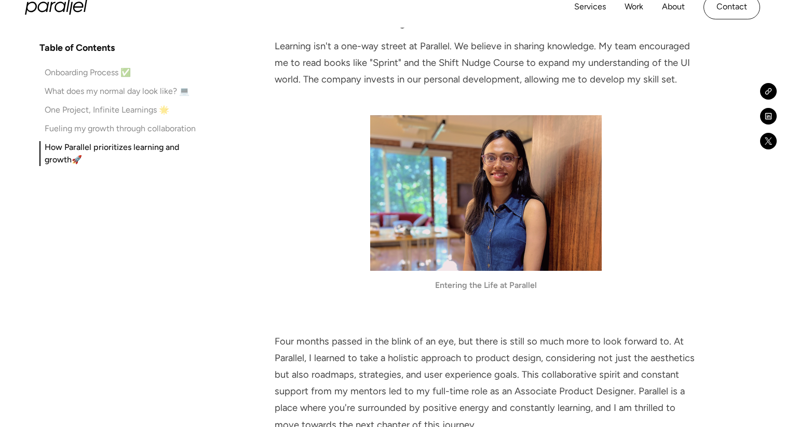
click at [148, 119] on div "Onboarding Process ✅ What does my normal day look like? 💻 One Project, Infinite…" at bounding box center [122, 117] width 166 height 102
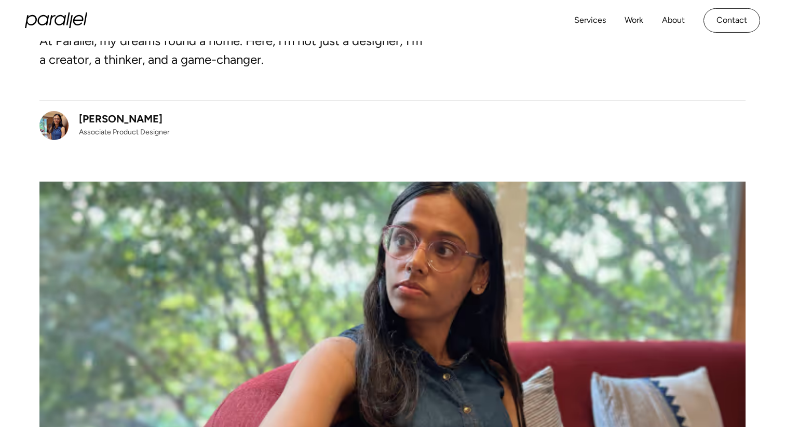
scroll to position [0, 0]
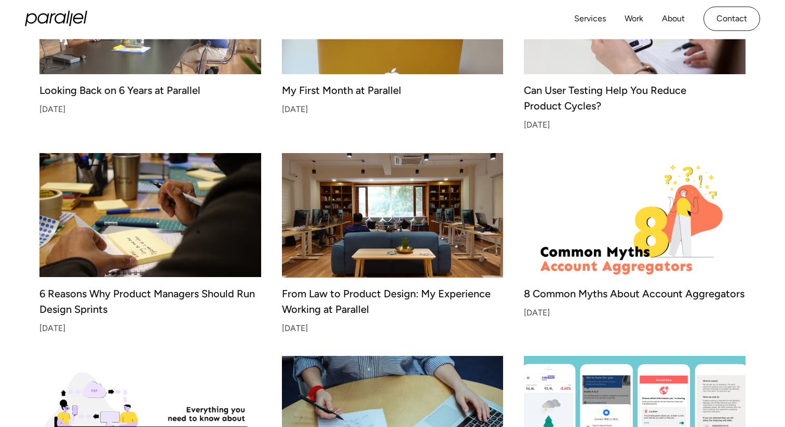
scroll to position [1402, 0]
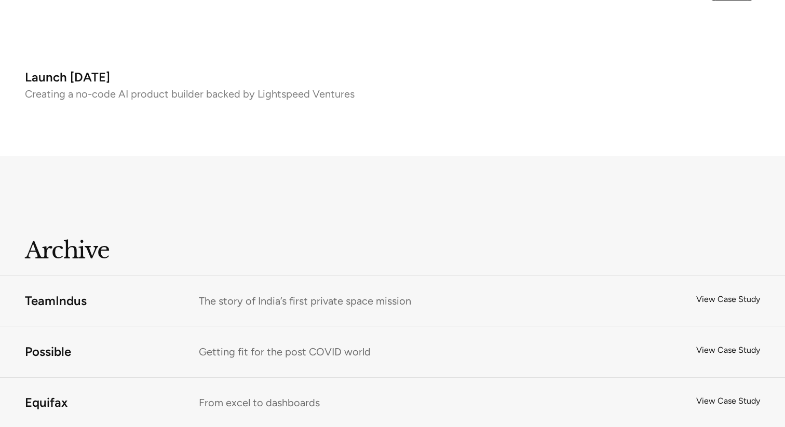
scroll to position [6893, 0]
